Goal: Information Seeking & Learning: Check status

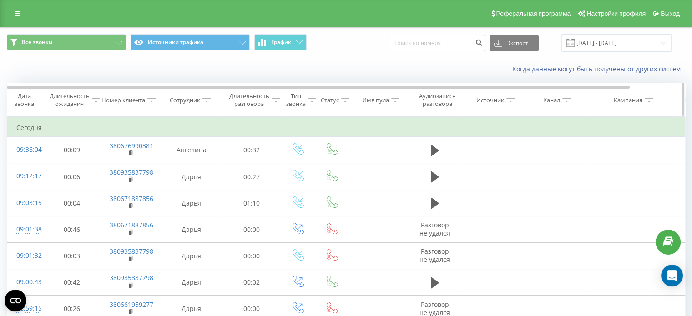
click at [152, 99] on icon at bounding box center [152, 100] width 8 height 5
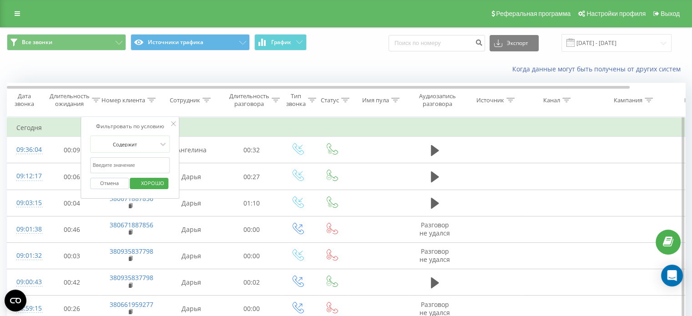
click at [147, 163] on input "text" at bounding box center [130, 165] width 80 height 16
paste input "380993392901"
type input "380993392901"
click at [151, 183] on font "ХОРОШО" at bounding box center [152, 183] width 23 height 7
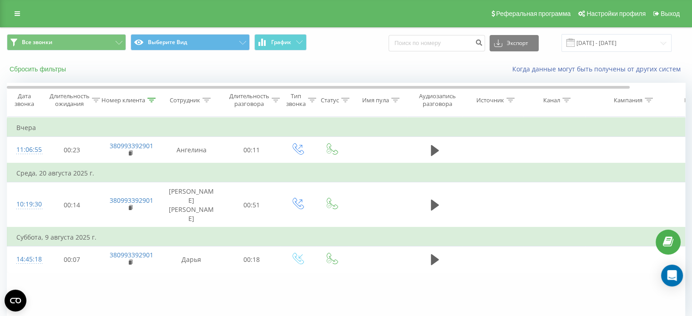
click at [45, 67] on font "Сбросить фильтры" at bounding box center [38, 69] width 56 height 7
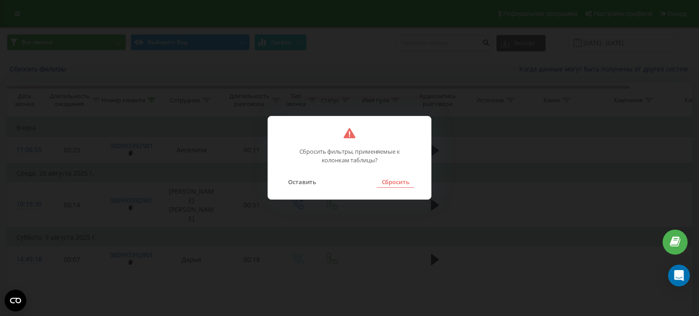
click at [399, 182] on font "Сбросить" at bounding box center [396, 182] width 28 height 8
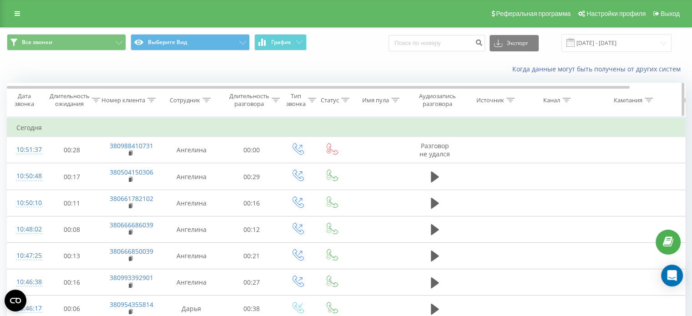
click at [149, 99] on icon at bounding box center [151, 100] width 8 height 5
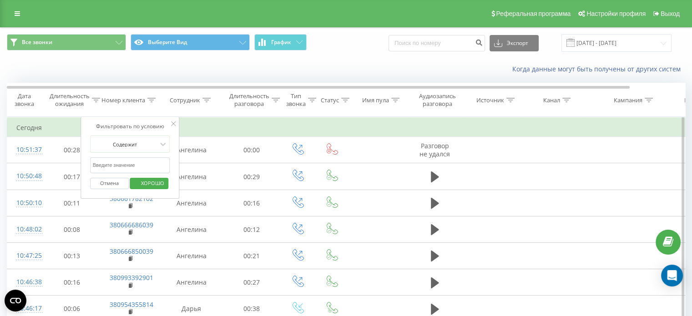
click at [150, 162] on input "text" at bounding box center [130, 165] width 80 height 16
paste input "380991726598"
type input "380991726598"
click at [157, 182] on font "ХОРОШО" at bounding box center [152, 183] width 23 height 7
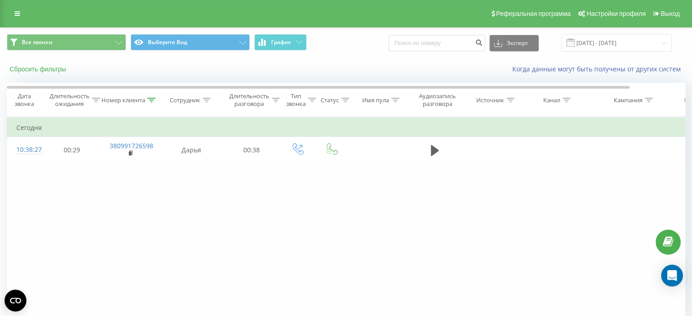
click at [62, 71] on font "Сбросить фильтры" at bounding box center [38, 69] width 56 height 7
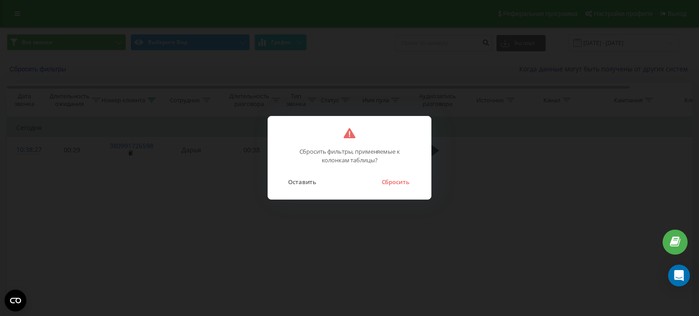
click at [392, 181] on font "Сбросить" at bounding box center [396, 182] width 28 height 8
